Goal: Task Accomplishment & Management: Use online tool/utility

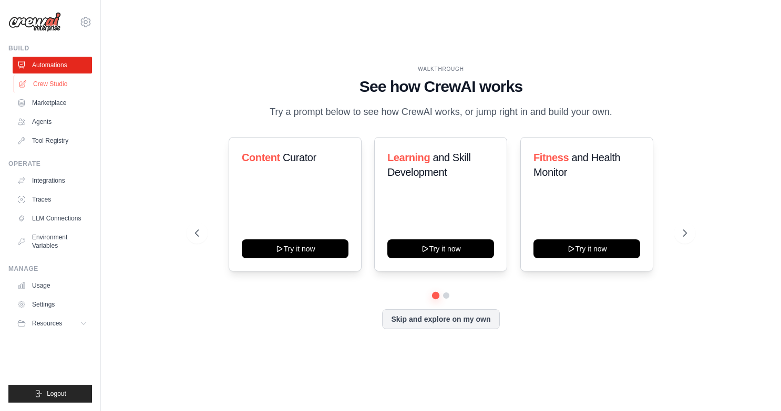
click at [46, 82] on link "Crew Studio" at bounding box center [53, 84] width 79 height 17
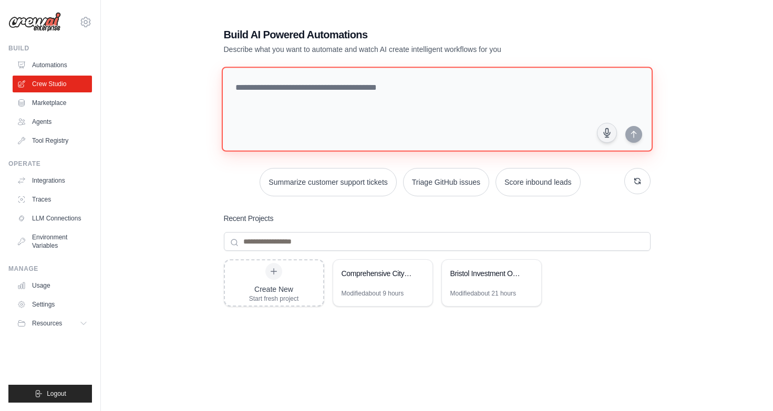
click at [304, 103] on textarea at bounding box center [436, 109] width 431 height 85
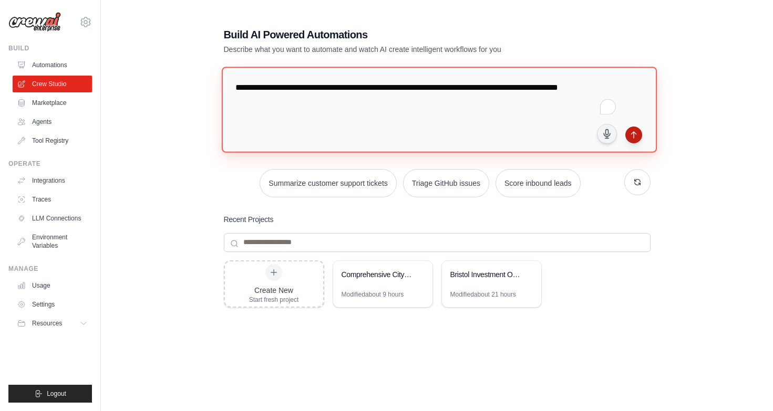
type textarea "**********"
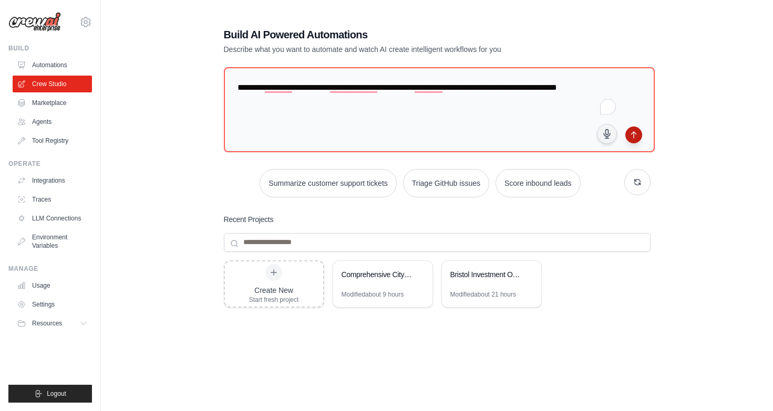
click at [629, 135] on icon "submit" at bounding box center [633, 135] width 8 height 8
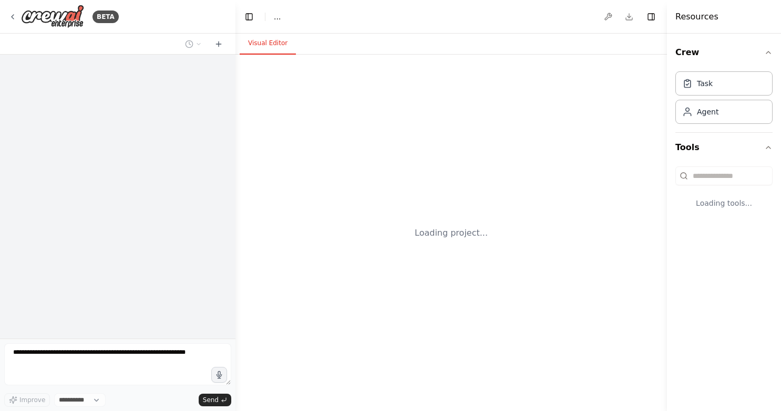
select select "****"
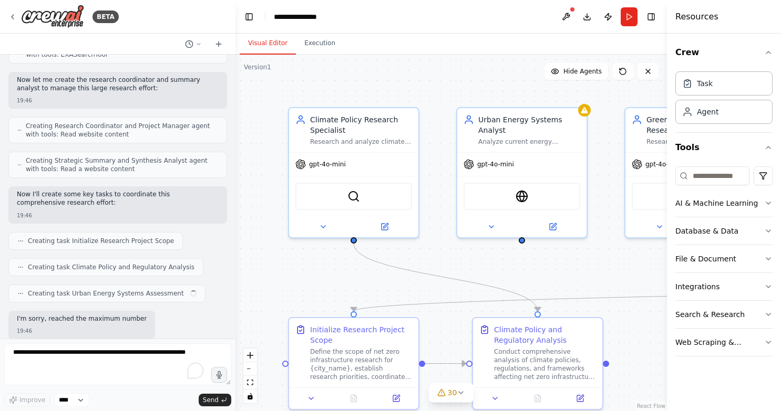
scroll to position [1116, 0]
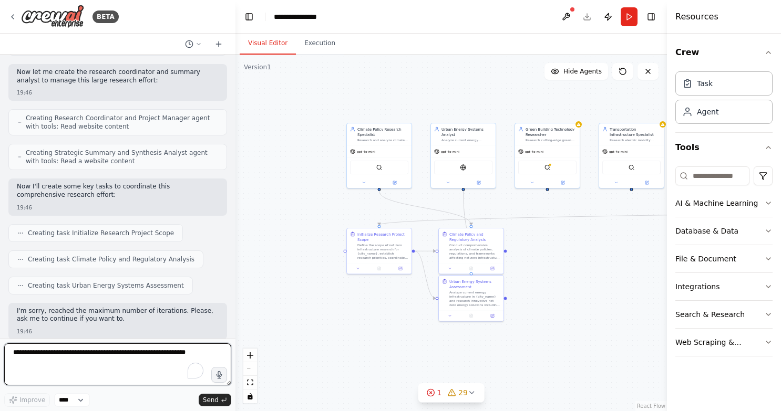
click at [109, 361] on textarea "To enrich screen reader interactions, please activate Accessibility in Grammarl…" at bounding box center [117, 365] width 227 height 42
type textarea "********"
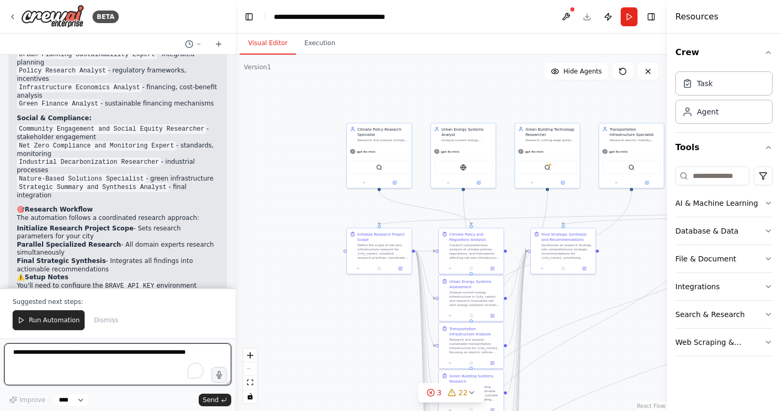
scroll to position [2438, 0]
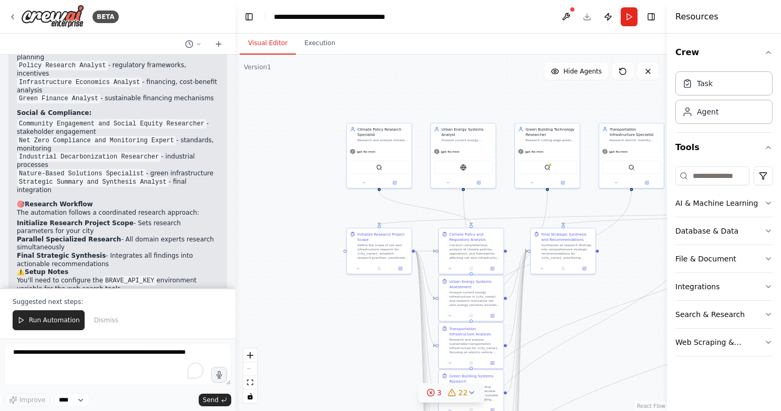
click at [433, 390] on icon at bounding box center [430, 393] width 8 height 8
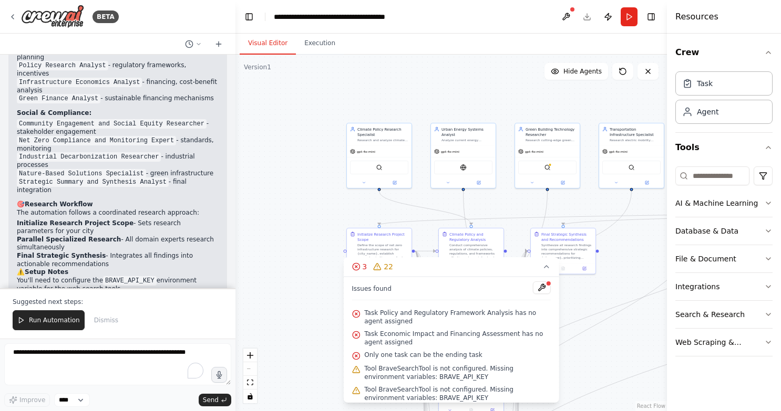
drag, startPoint x: 536, startPoint y: 285, endPoint x: 525, endPoint y: 326, distance: 43.1
click at [525, 325] on div "Issues found Task Policy and Regulatory Framework Analysis has no agent assigne…" at bounding box center [451, 340] width 216 height 126
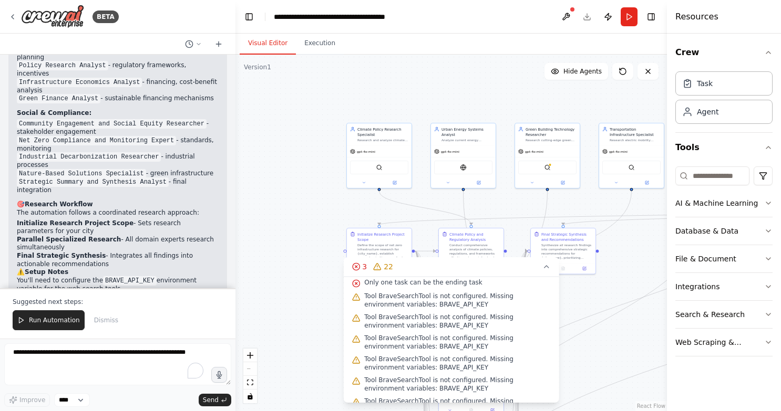
scroll to position [0, 0]
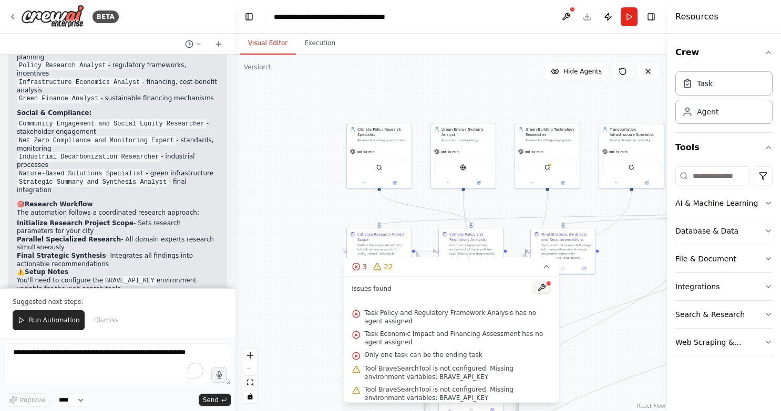
click at [535, 286] on button at bounding box center [542, 288] width 18 height 13
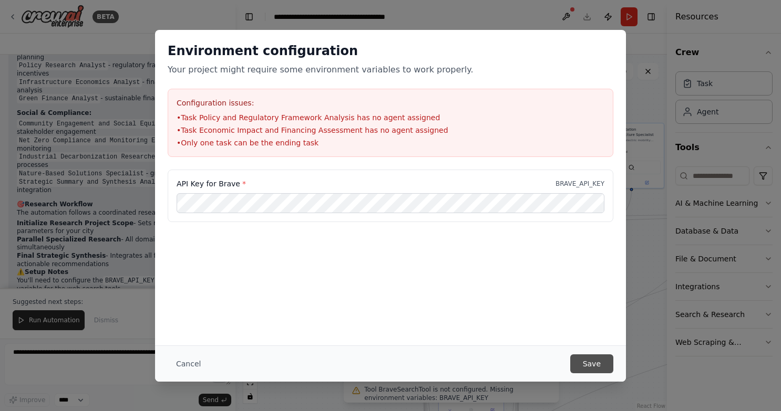
click at [596, 369] on button "Save" at bounding box center [591, 364] width 43 height 19
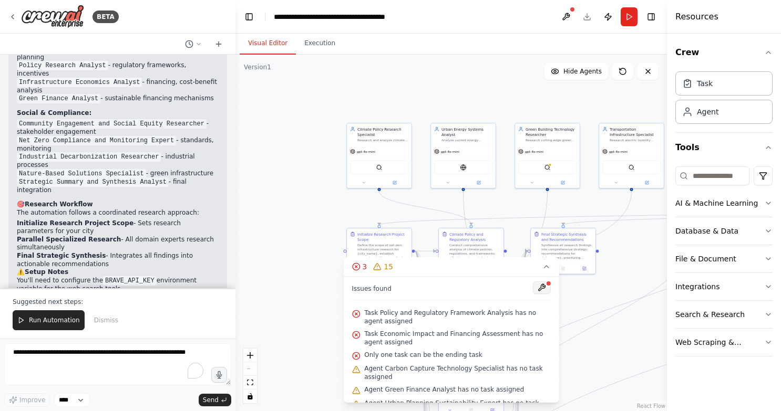
click at [535, 286] on button at bounding box center [542, 288] width 18 height 13
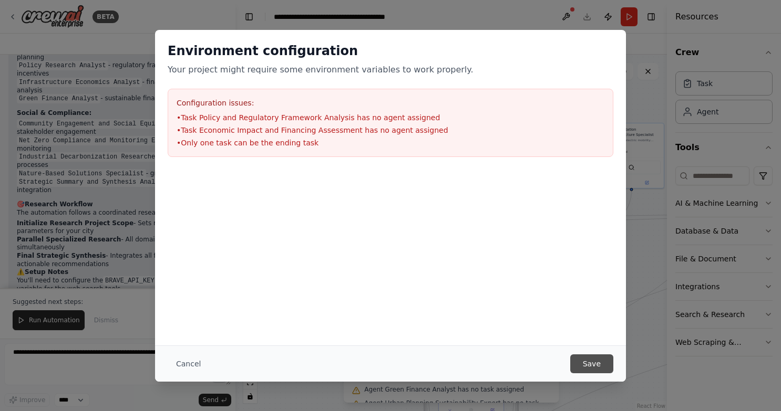
click at [592, 357] on button "Save" at bounding box center [591, 364] width 43 height 19
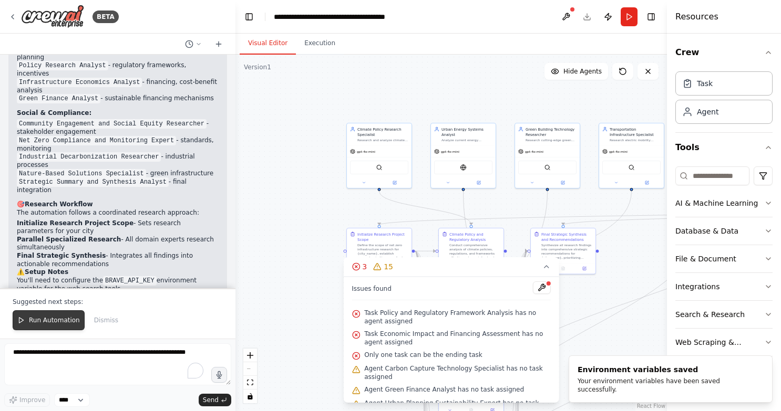
click at [66, 322] on span "Run Automation" at bounding box center [54, 320] width 51 height 8
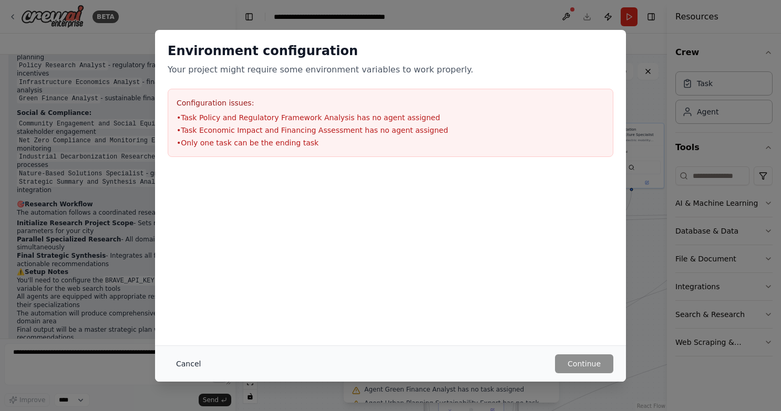
click at [190, 364] on button "Cancel" at bounding box center [189, 364] width 42 height 19
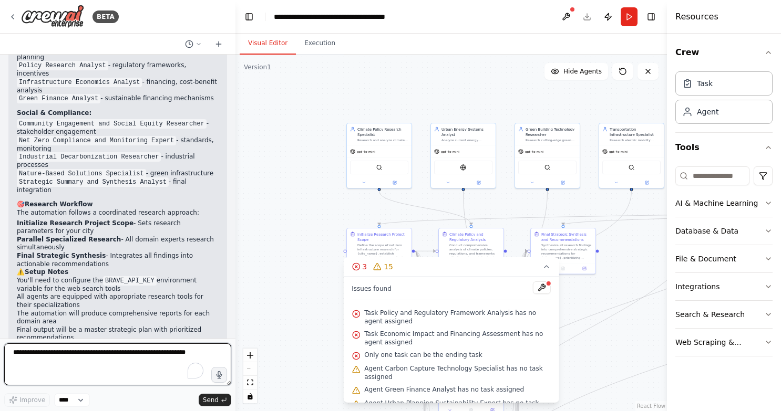
click at [79, 369] on textarea "To enrich screen reader interactions, please activate Accessibility in Grammarl…" at bounding box center [117, 365] width 227 height 42
type textarea "**********"
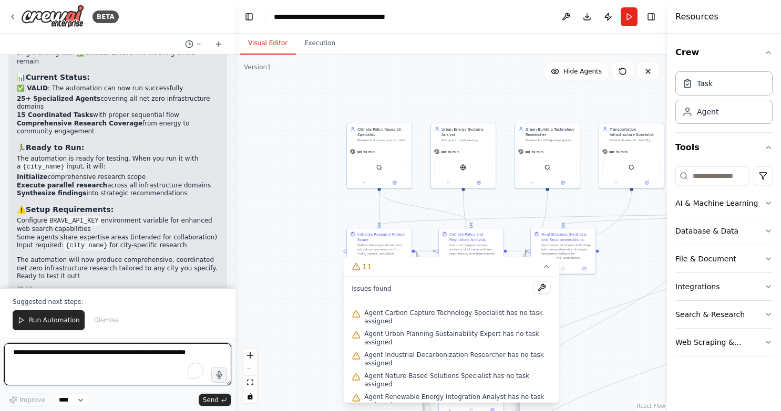
click at [132, 360] on textarea "To enrich screen reader interactions, please activate Accessibility in Grammarl…" at bounding box center [117, 365] width 227 height 42
type textarea "**********"
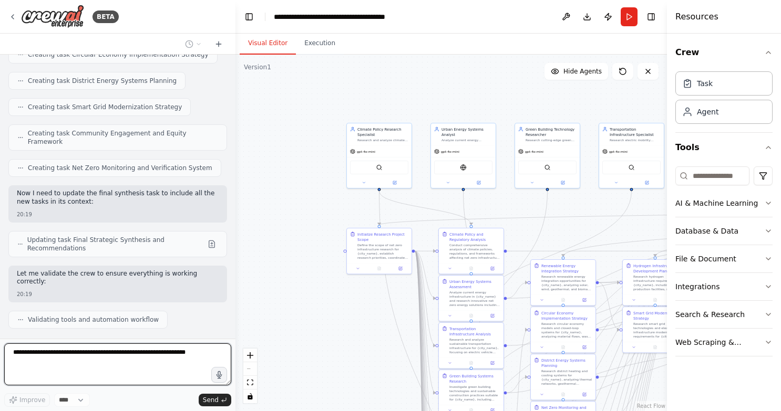
scroll to position [4443, 0]
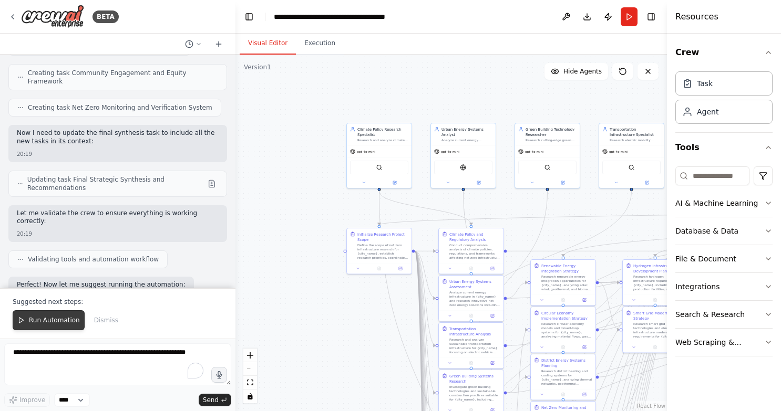
click at [47, 323] on span "Run Automation" at bounding box center [54, 320] width 51 height 8
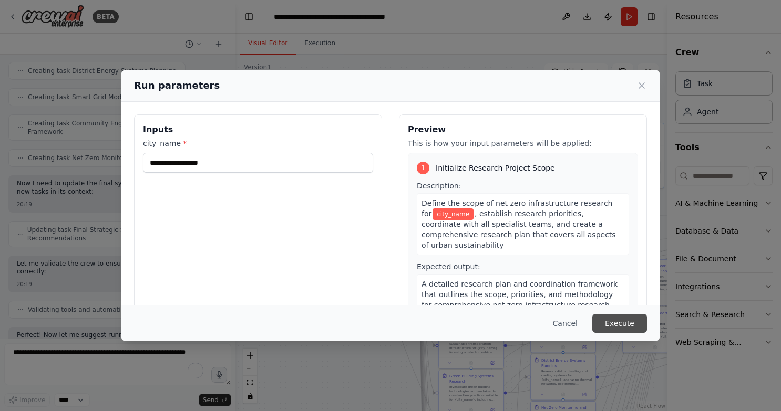
click at [630, 319] on button "Execute" at bounding box center [619, 323] width 55 height 19
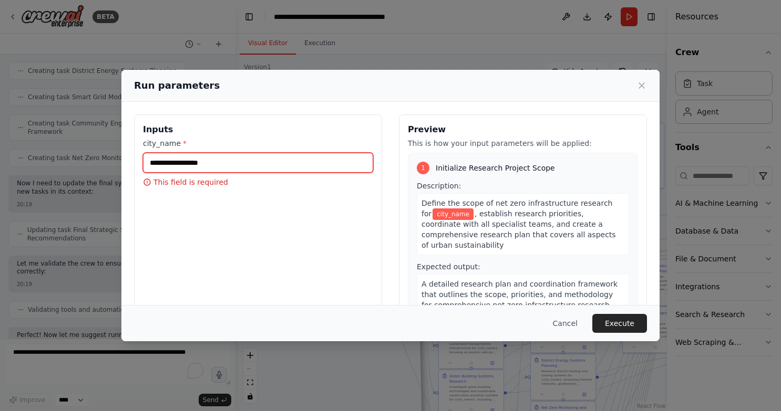
click at [280, 164] on input "city_name *" at bounding box center [258, 163] width 230 height 20
type input "*******"
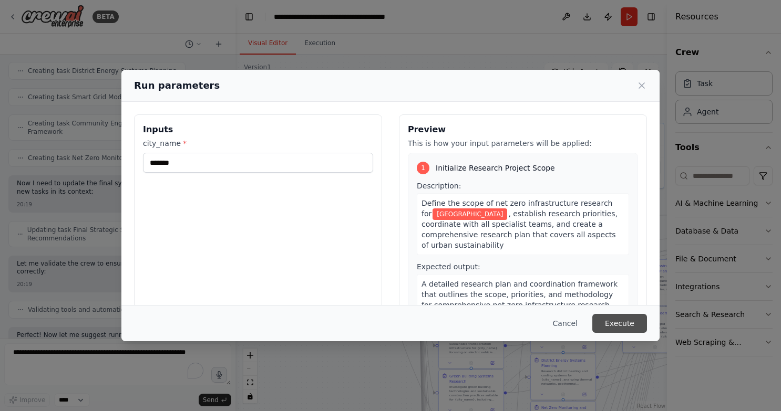
click at [615, 329] on button "Execute" at bounding box center [619, 323] width 55 height 19
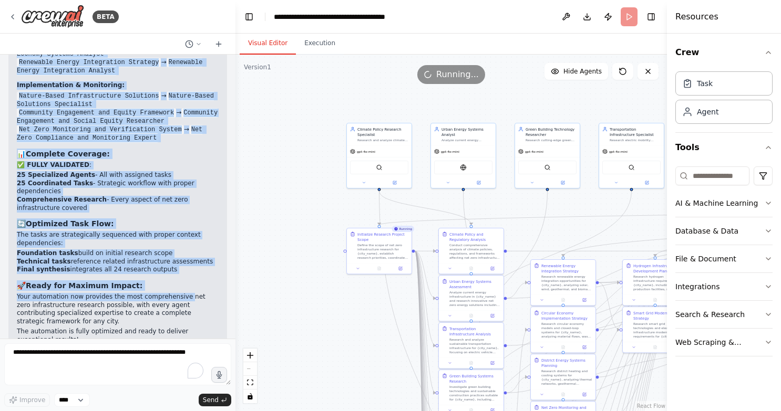
scroll to position [4903, 0]
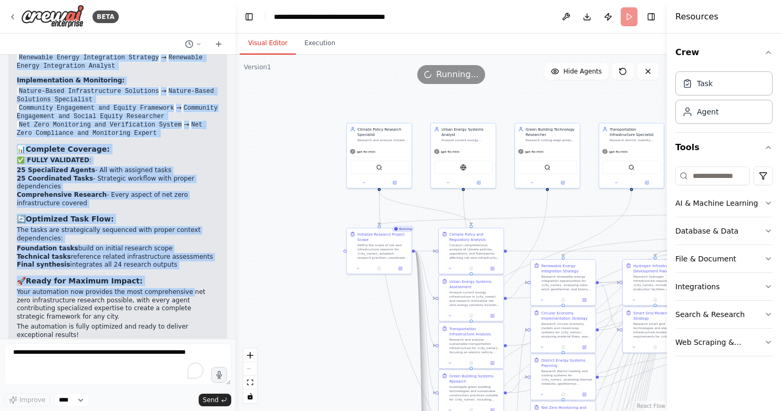
drag, startPoint x: 17, startPoint y: 89, endPoint x: 187, endPoint y: 243, distance: 228.7
click at [187, 243] on div "✅ Perfect! All Agents Now Have Assigned Tasks I've successfully created specifi…" at bounding box center [118, 99] width 202 height 484
copy div "Advanced Technologies: Carbon Capture and Utilization Assessment → Carbon Captu…"
click at [585, 16] on button "Download" at bounding box center [586, 16] width 17 height 19
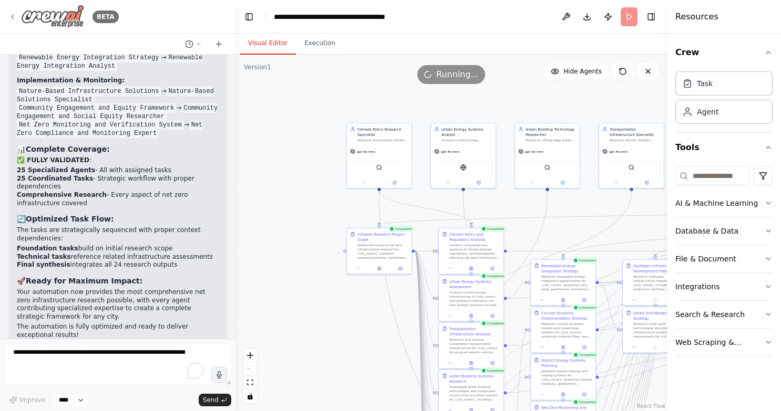
click at [15, 18] on icon at bounding box center [12, 17] width 8 height 8
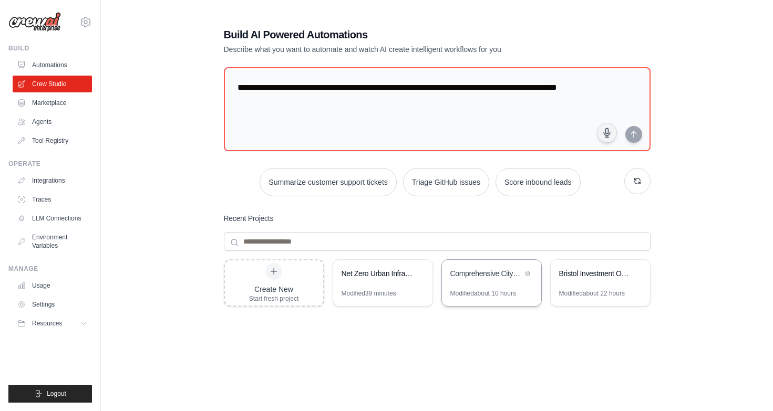
click at [494, 274] on div "Comprehensive City Net Zero Intelligence - Batch Sequential Processing" at bounding box center [486, 273] width 72 height 11
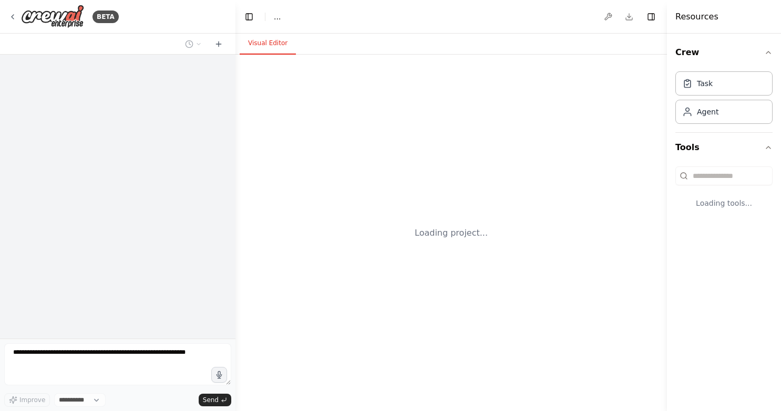
select select "****"
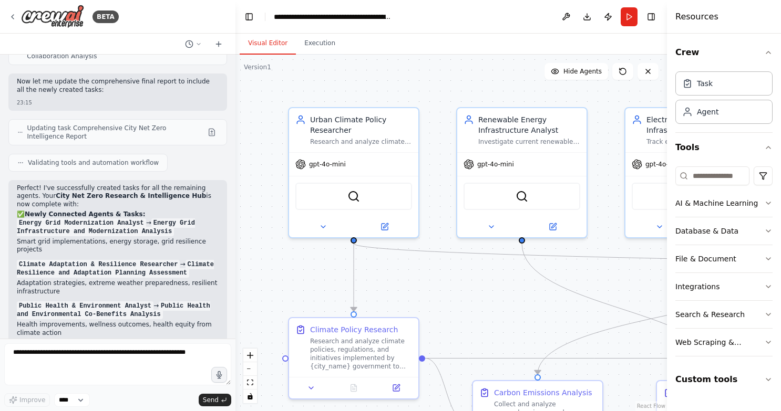
scroll to position [4039, 0]
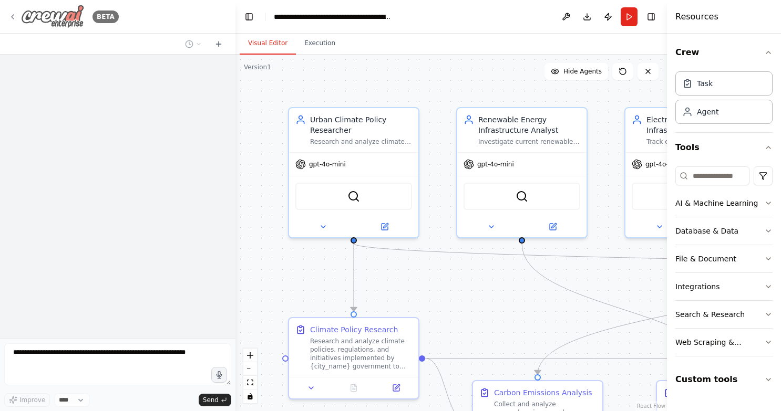
click at [15, 18] on icon at bounding box center [12, 17] width 8 height 8
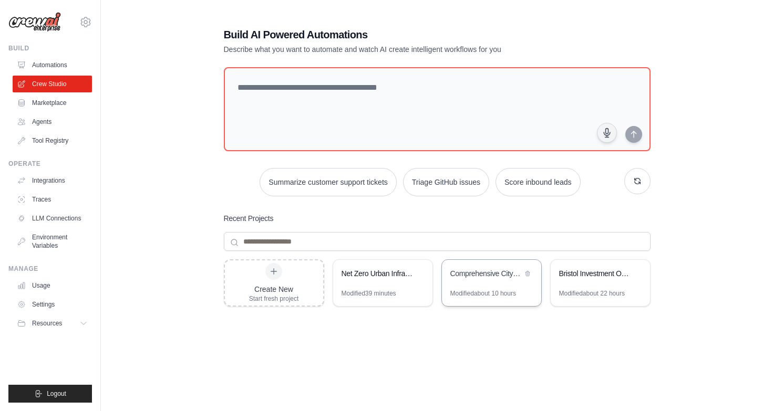
click at [481, 278] on div "Comprehensive City Net Zero Intelligence - Batch Sequential Processing" at bounding box center [486, 273] width 72 height 11
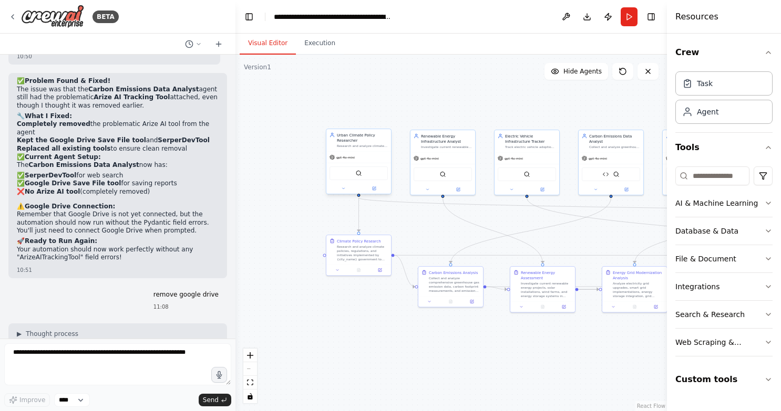
scroll to position [25222, 0]
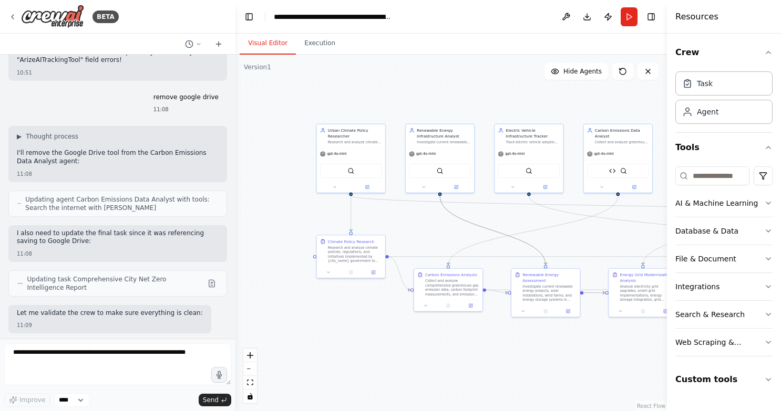
drag, startPoint x: 492, startPoint y: 232, endPoint x: 431, endPoint y: 235, distance: 61.0
click at [431, 235] on div ".deletable-edge-delete-btn { width: 20px; height: 20px; border: 0px solid #ffff…" at bounding box center [450, 233] width 431 height 357
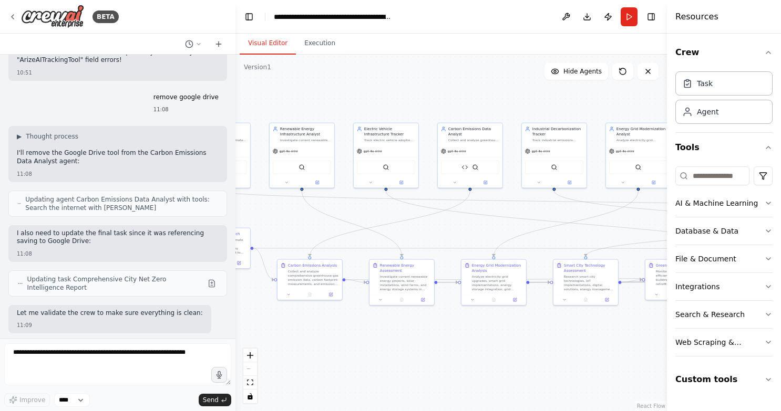
drag, startPoint x: 525, startPoint y: 227, endPoint x: 282, endPoint y: 221, distance: 242.8
click at [282, 221] on div ".deletable-edge-delete-btn { width: 20px; height: 20px; border: 0px solid #ffff…" at bounding box center [450, 233] width 431 height 357
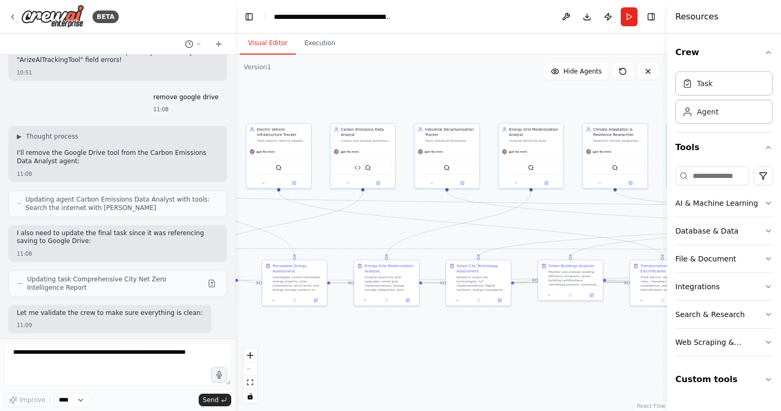
drag, startPoint x: 536, startPoint y: 225, endPoint x: 443, endPoint y: 197, distance: 97.1
click at [451, 198] on div ".deletable-edge-delete-btn { width: 20px; height: 20px; border: 0px solid #ffff…" at bounding box center [450, 233] width 431 height 357
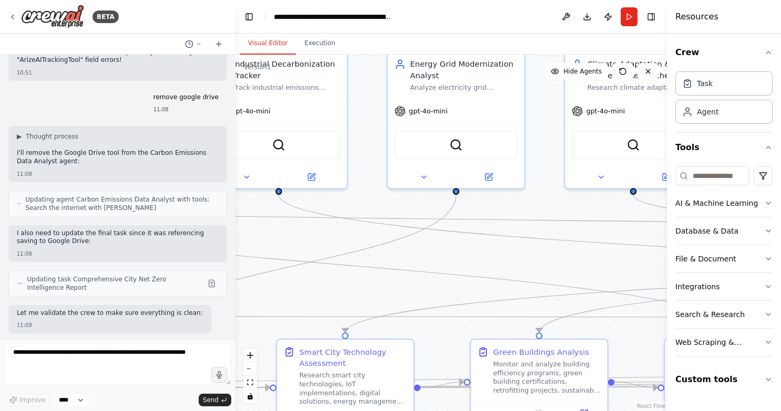
drag, startPoint x: 436, startPoint y: 190, endPoint x: 437, endPoint y: 271, distance: 80.9
click at [437, 271] on div ".deletable-edge-delete-btn { width: 20px; height: 20px; border: 0px solid #ffff…" at bounding box center [450, 233] width 431 height 357
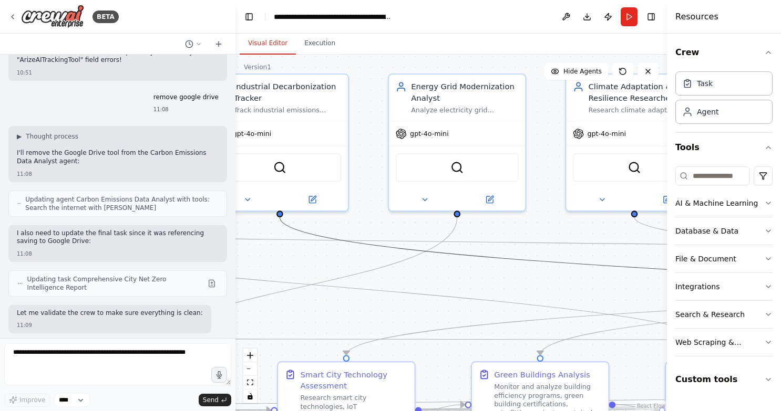
drag, startPoint x: 438, startPoint y: 250, endPoint x: 343, endPoint y: 242, distance: 95.5
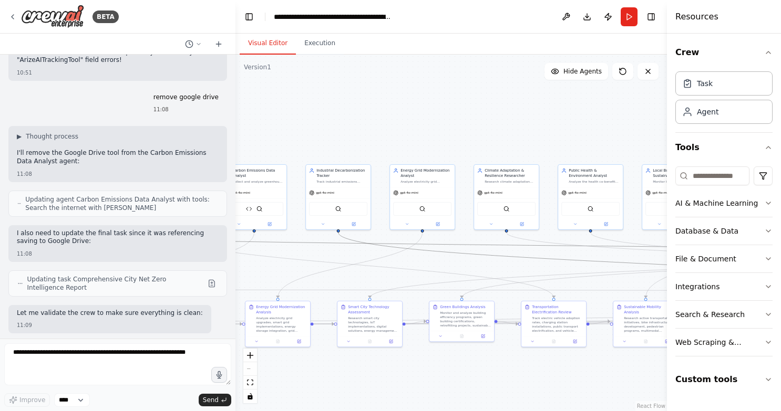
drag, startPoint x: 517, startPoint y: 247, endPoint x: 277, endPoint y: 241, distance: 240.2
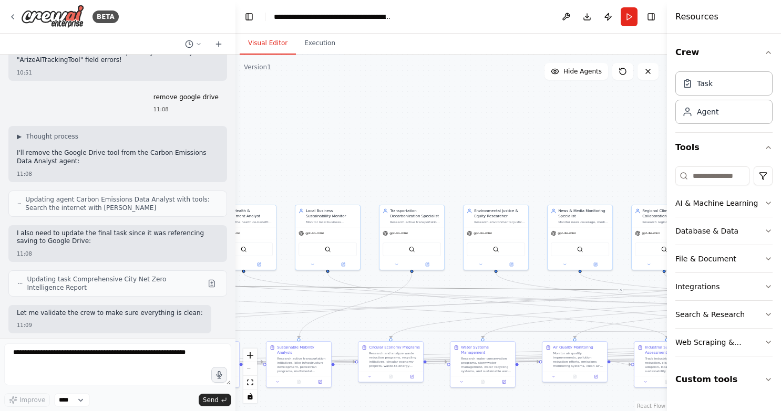
drag, startPoint x: 556, startPoint y: 190, endPoint x: 210, endPoint y: 230, distance: 349.1
click at [210, 230] on div "BETA Hello! I'm the CrewAI assistant. What kind of automation do you want to bu…" at bounding box center [390, 205] width 781 height 411
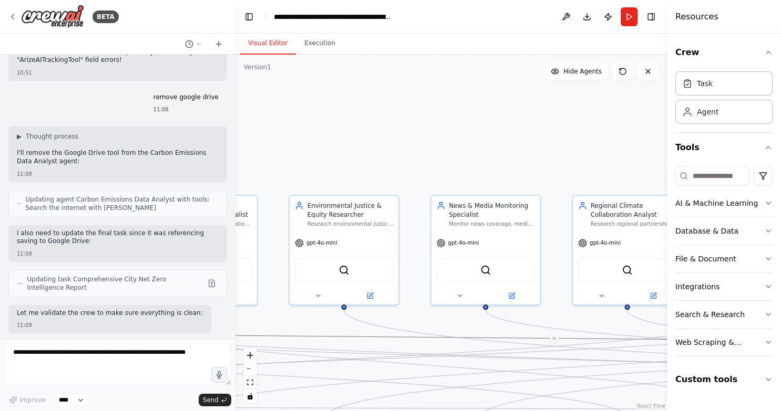
drag, startPoint x: 458, startPoint y: 167, endPoint x: 246, endPoint y: 161, distance: 211.8
click at [246, 161] on div ".deletable-edge-delete-btn { width: 20px; height: 20px; border: 0px solid #ffff…" at bounding box center [450, 233] width 431 height 357
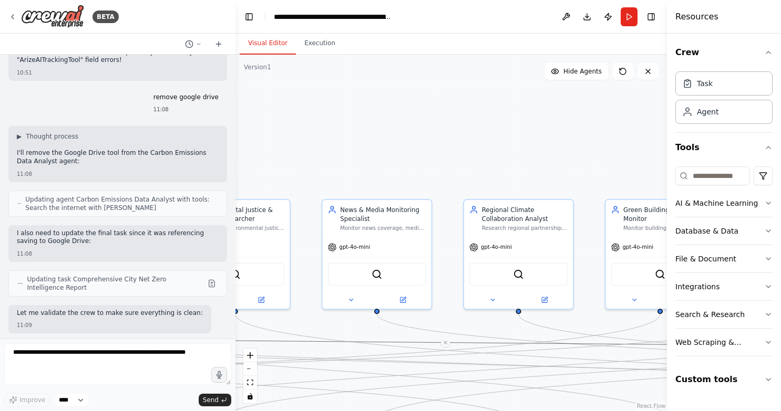
drag, startPoint x: 411, startPoint y: 155, endPoint x: 300, endPoint y: 160, distance: 111.5
click at [300, 160] on div ".deletable-edge-delete-btn { width: 20px; height: 20px; border: 0px solid #ffff…" at bounding box center [450, 233] width 431 height 357
drag, startPoint x: 434, startPoint y: 159, endPoint x: 296, endPoint y: 156, distance: 138.2
click at [302, 156] on div ".deletable-edge-delete-btn { width: 20px; height: 20px; border: 0px solid #ffff…" at bounding box center [450, 233] width 431 height 357
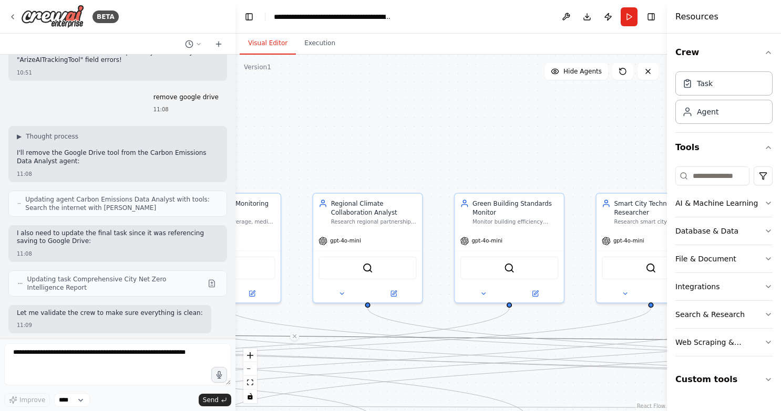
drag, startPoint x: 417, startPoint y: 162, endPoint x: 312, endPoint y: 157, distance: 104.7
click at [317, 157] on div ".deletable-edge-delete-btn { width: 20px; height: 20px; border: 0px solid #ffff…" at bounding box center [450, 233] width 431 height 357
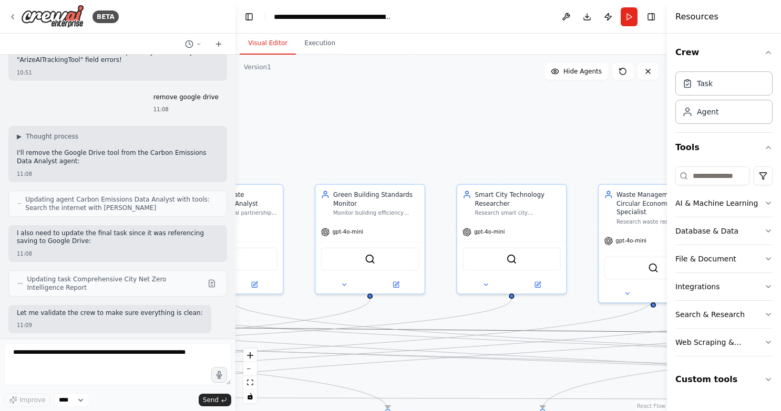
drag, startPoint x: 442, startPoint y: 159, endPoint x: 370, endPoint y: 151, distance: 71.8
click at [375, 151] on div ".deletable-edge-delete-btn { width: 20px; height: 20px; border: 0px solid #ffff…" at bounding box center [450, 233] width 431 height 357
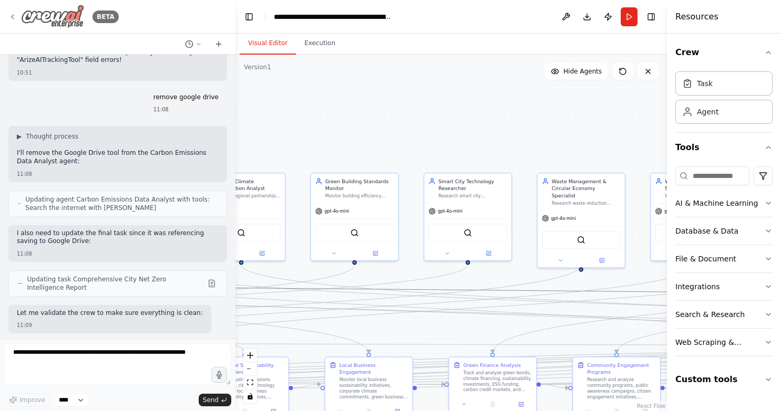
click at [12, 13] on icon at bounding box center [12, 17] width 8 height 8
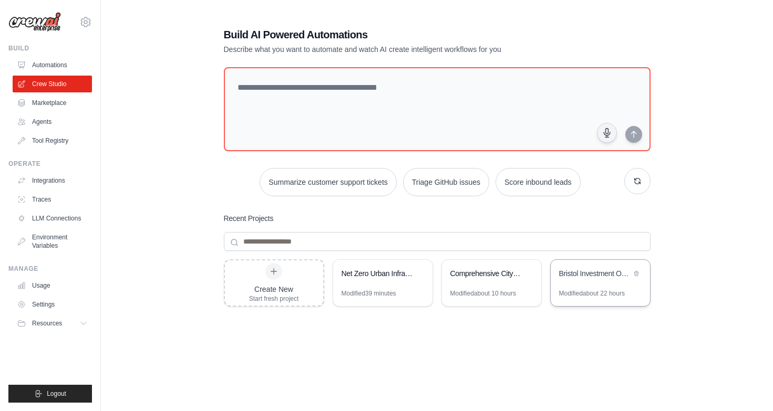
click at [567, 274] on div "Bristol Investment Opportunity Scorer" at bounding box center [595, 273] width 72 height 11
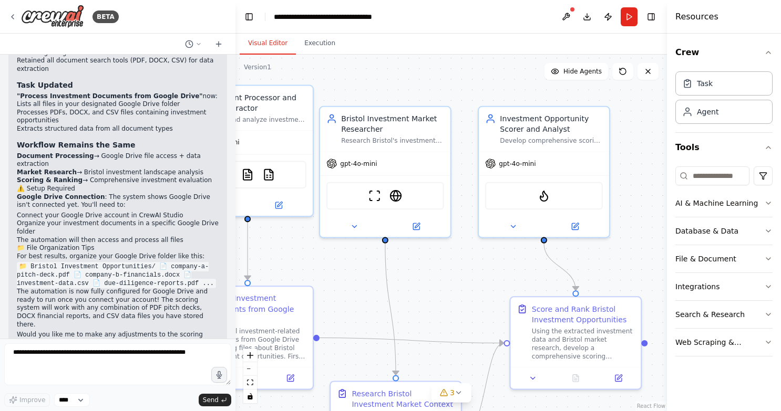
scroll to position [2479, 0]
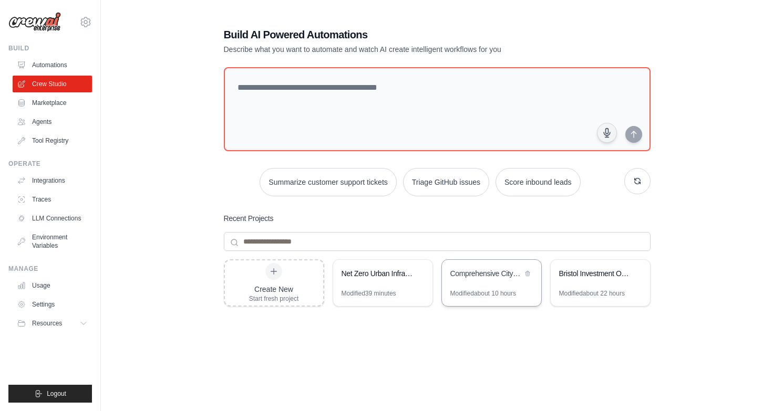
click at [487, 282] on div "Comprehensive City Net Zero Intelligence - Batch Sequential Processing" at bounding box center [491, 274] width 99 height 29
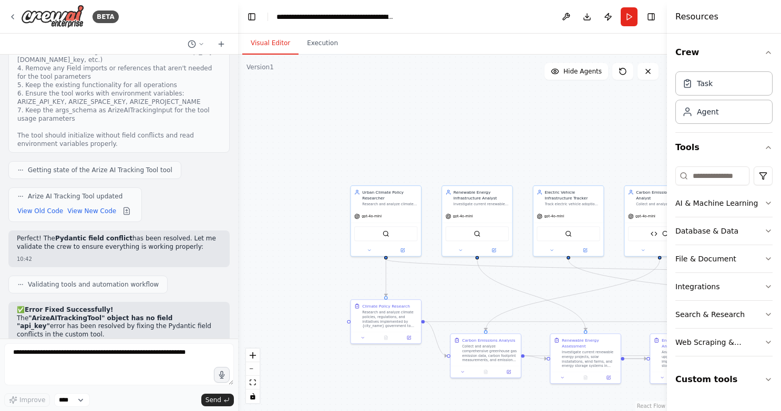
scroll to position [22173, 0]
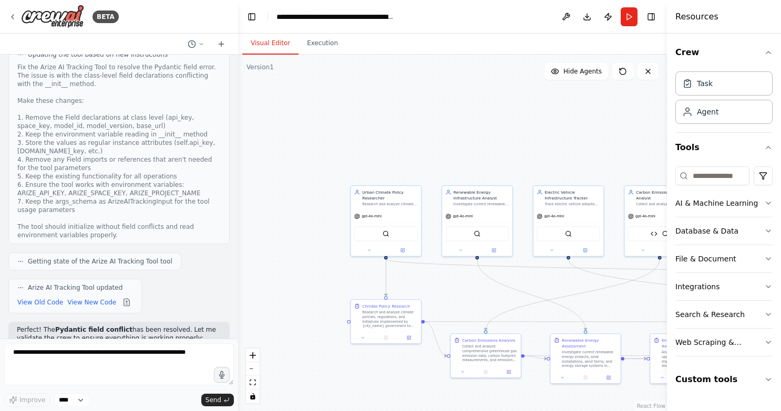
drag, startPoint x: 232, startPoint y: 302, endPoint x: 238, endPoint y: 211, distance: 91.1
click at [238, 211] on div "BETA Hello! I'm the CrewAI assistant. What kind of automation do you want to bu…" at bounding box center [390, 205] width 781 height 411
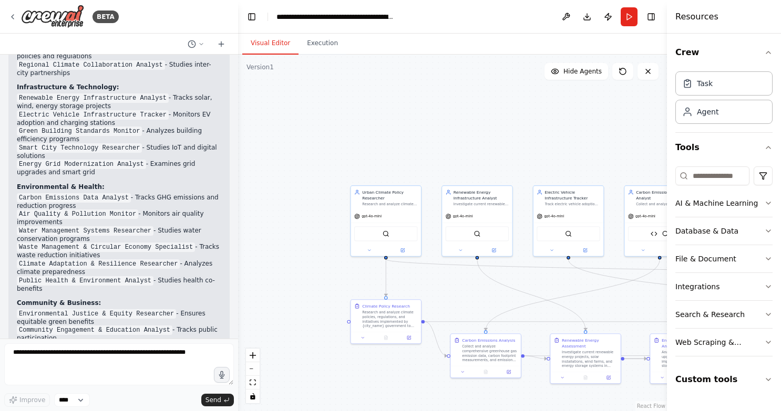
scroll to position [2074, 0]
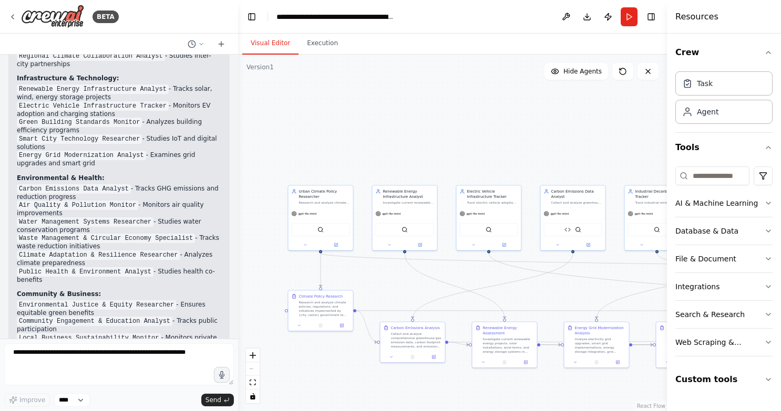
drag, startPoint x: 461, startPoint y: 124, endPoint x: 394, endPoint y: 127, distance: 67.3
click at [394, 127] on div ".deletable-edge-delete-btn { width: 20px; height: 20px; border: 0px solid #ffff…" at bounding box center [452, 233] width 429 height 357
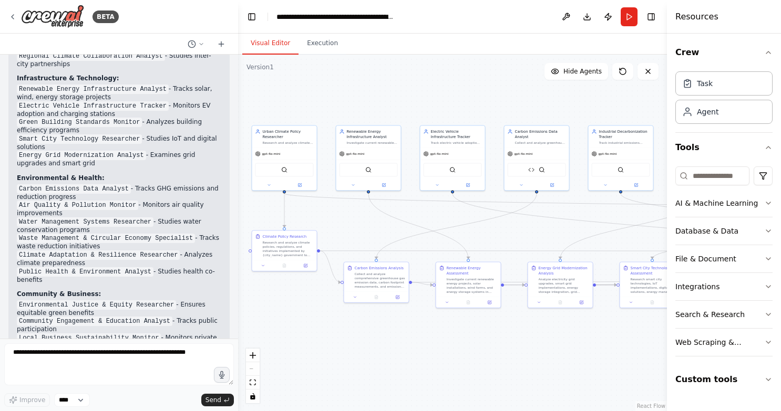
drag, startPoint x: 429, startPoint y: 116, endPoint x: 393, endPoint y: 56, distance: 70.0
click at [393, 56] on div ".deletable-edge-delete-btn { width: 20px; height: 20px; border: 0px solid #ffff…" at bounding box center [452, 233] width 429 height 357
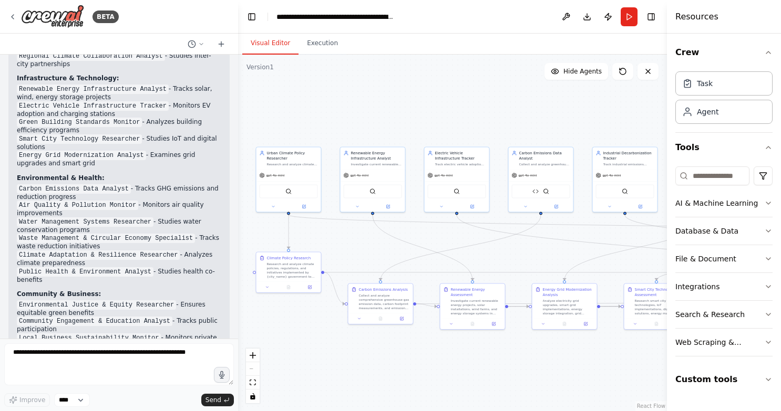
drag, startPoint x: 397, startPoint y: 58, endPoint x: 407, endPoint y: 90, distance: 33.7
click at [407, 90] on div ".deletable-edge-delete-btn { width: 20px; height: 20px; border: 0px solid #ffff…" at bounding box center [452, 233] width 429 height 357
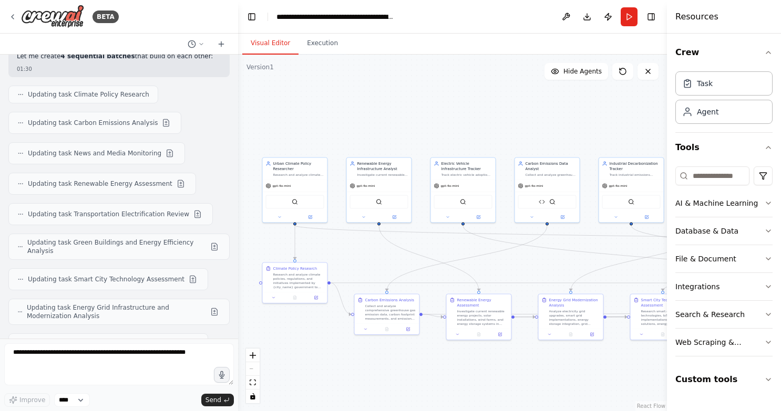
scroll to position [7840, 0]
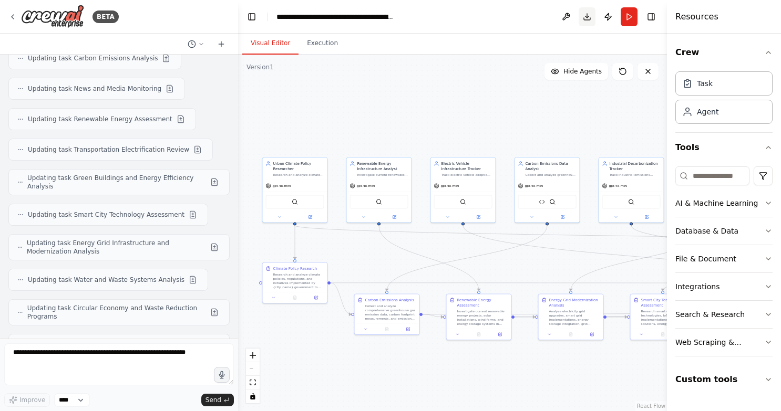
click at [583, 18] on button "Download" at bounding box center [586, 16] width 17 height 19
click at [12, 14] on icon at bounding box center [12, 17] width 8 height 8
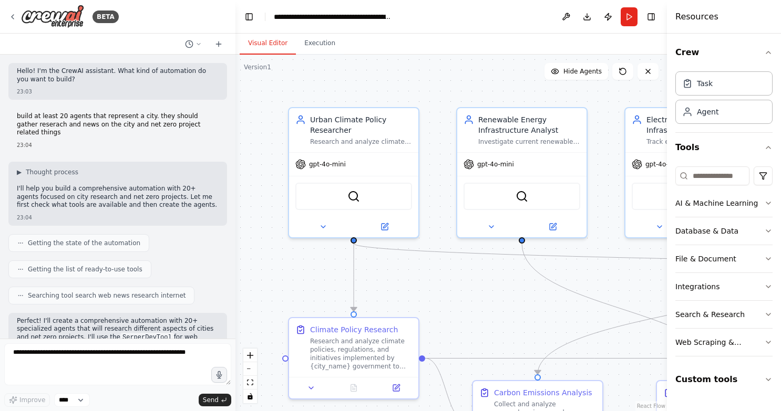
scroll to position [25222, 0]
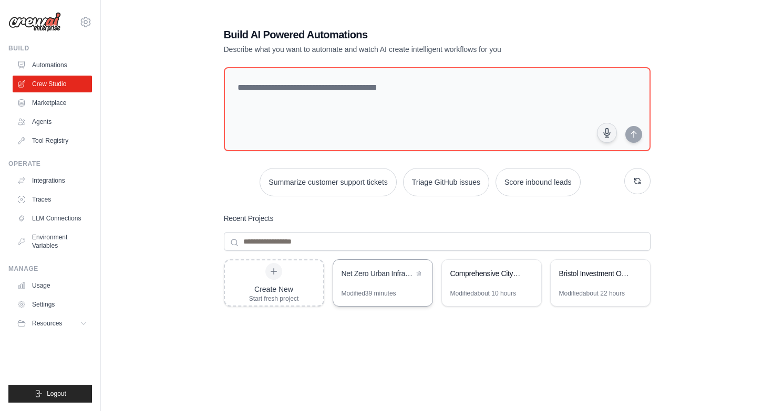
click at [373, 281] on div "Net Zero Urban Infrastructure Research Hub" at bounding box center [382, 274] width 99 height 29
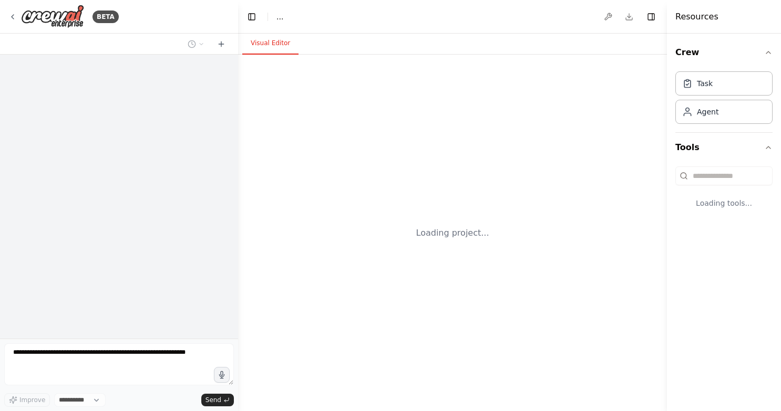
select select "****"
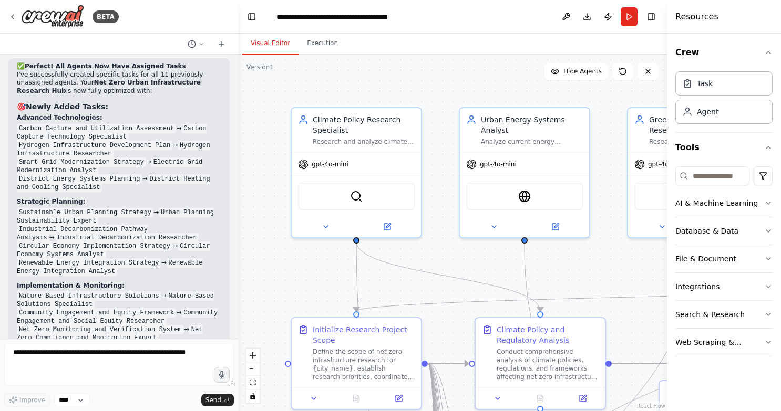
scroll to position [4635, 0]
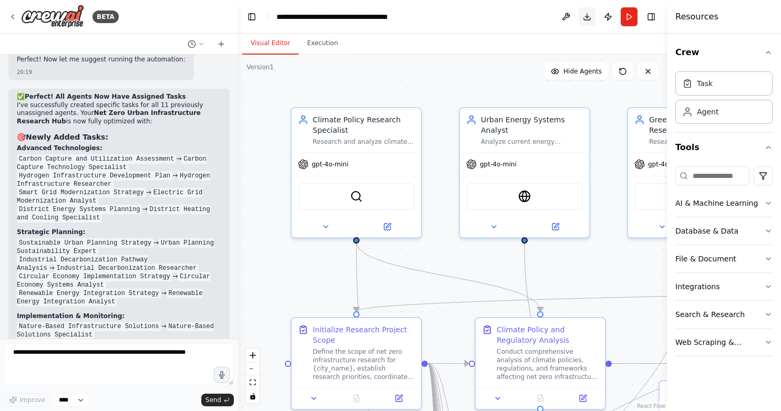
click at [587, 18] on button "Download" at bounding box center [586, 16] width 17 height 19
